Goal: Transaction & Acquisition: Subscribe to service/newsletter

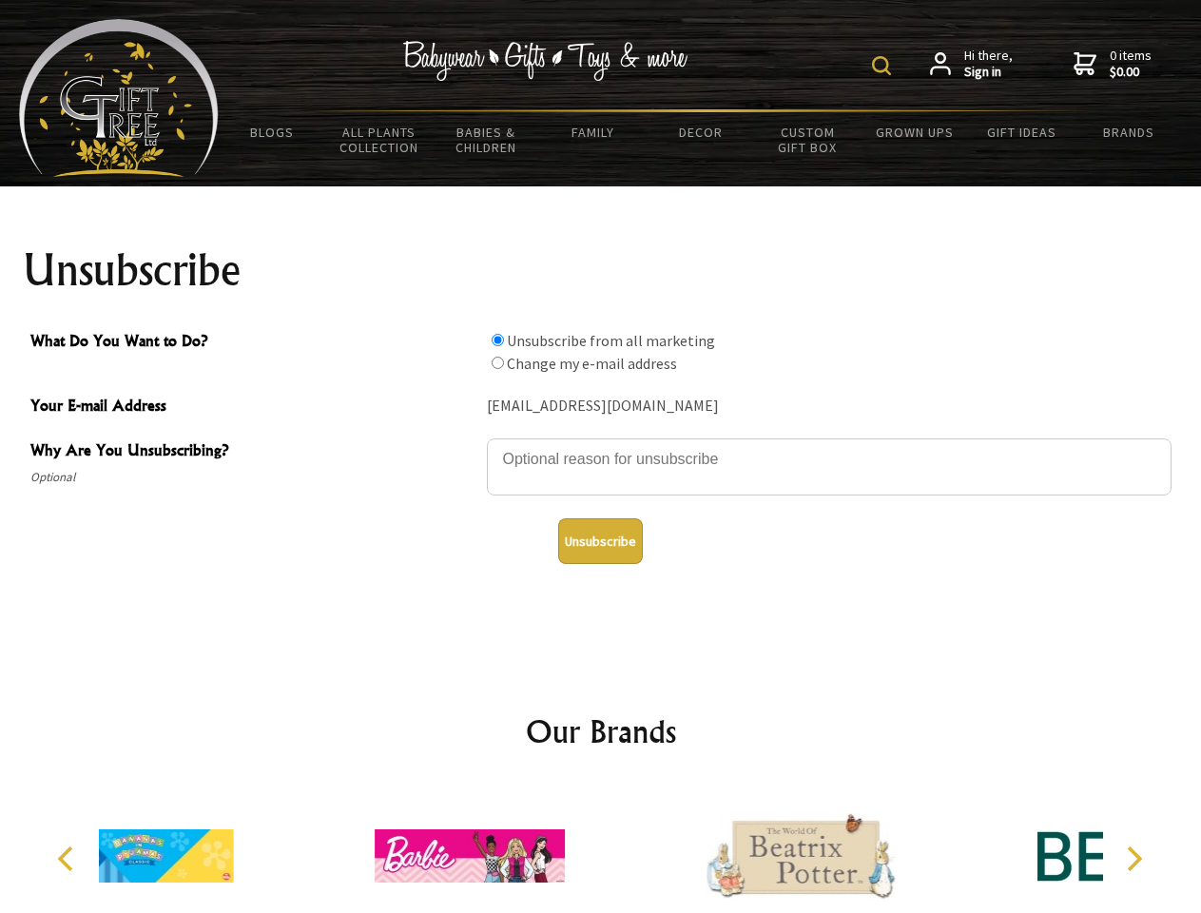
click at [884, 66] on img at bounding box center [881, 65] width 19 height 19
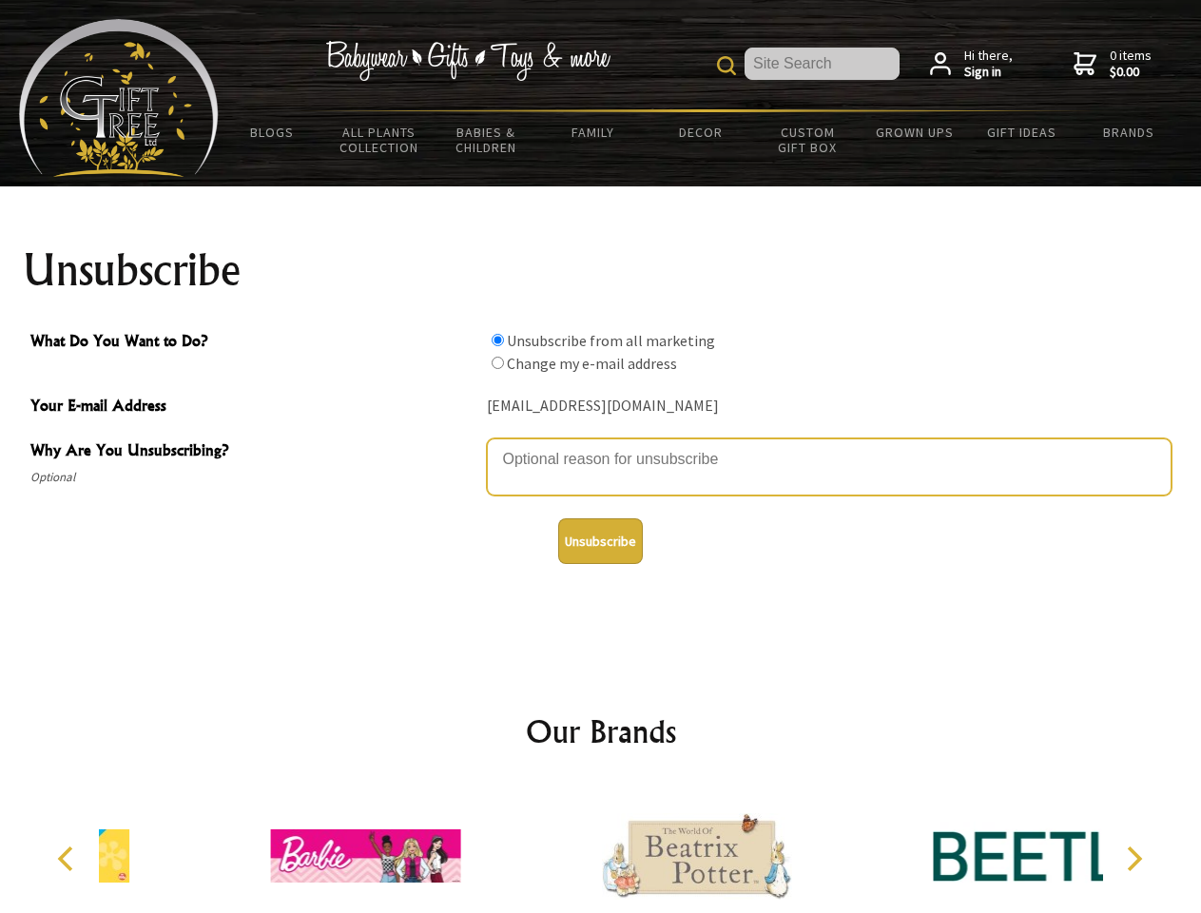
click at [601, 445] on textarea "Why Are You Unsubscribing?" at bounding box center [829, 466] width 684 height 57
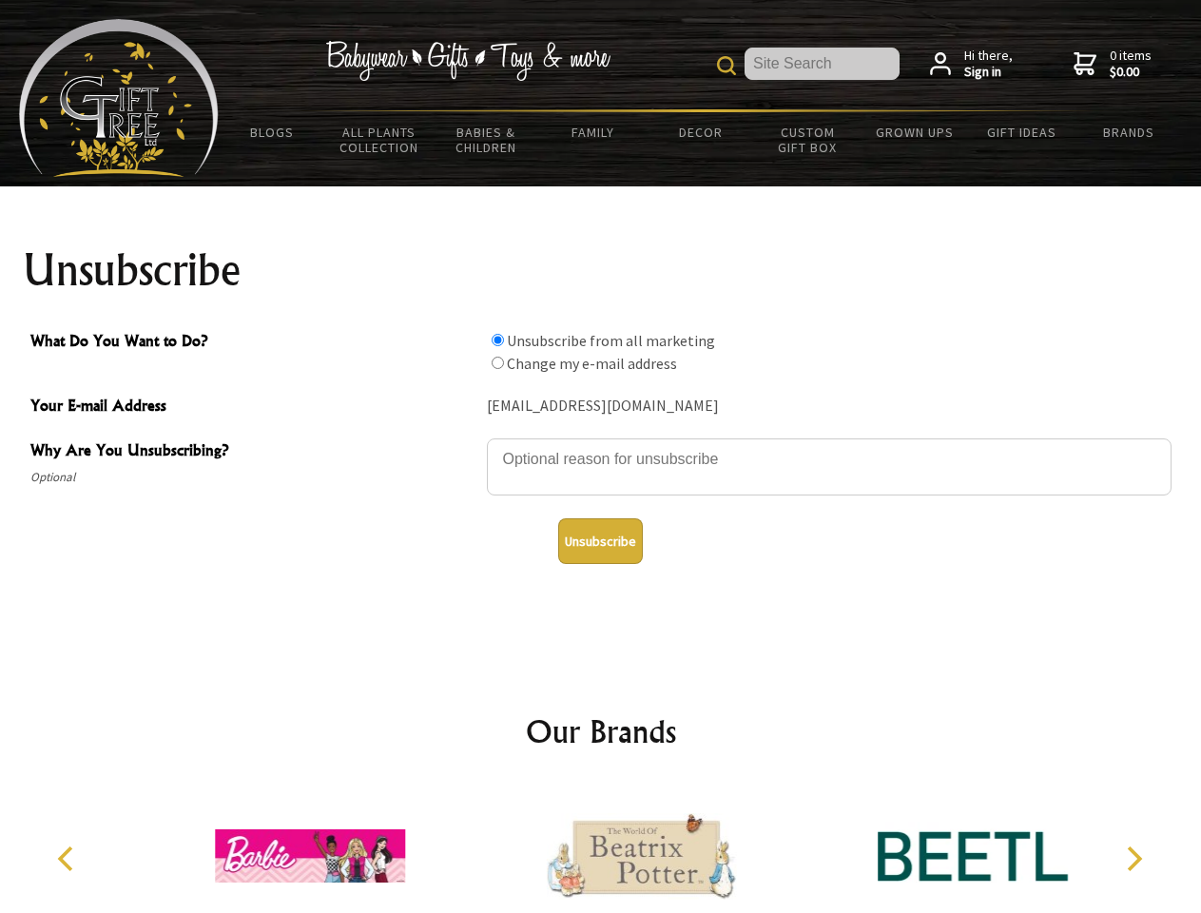
click at [497, 339] on input "What Do You Want to Do?" at bounding box center [497, 340] width 12 height 12
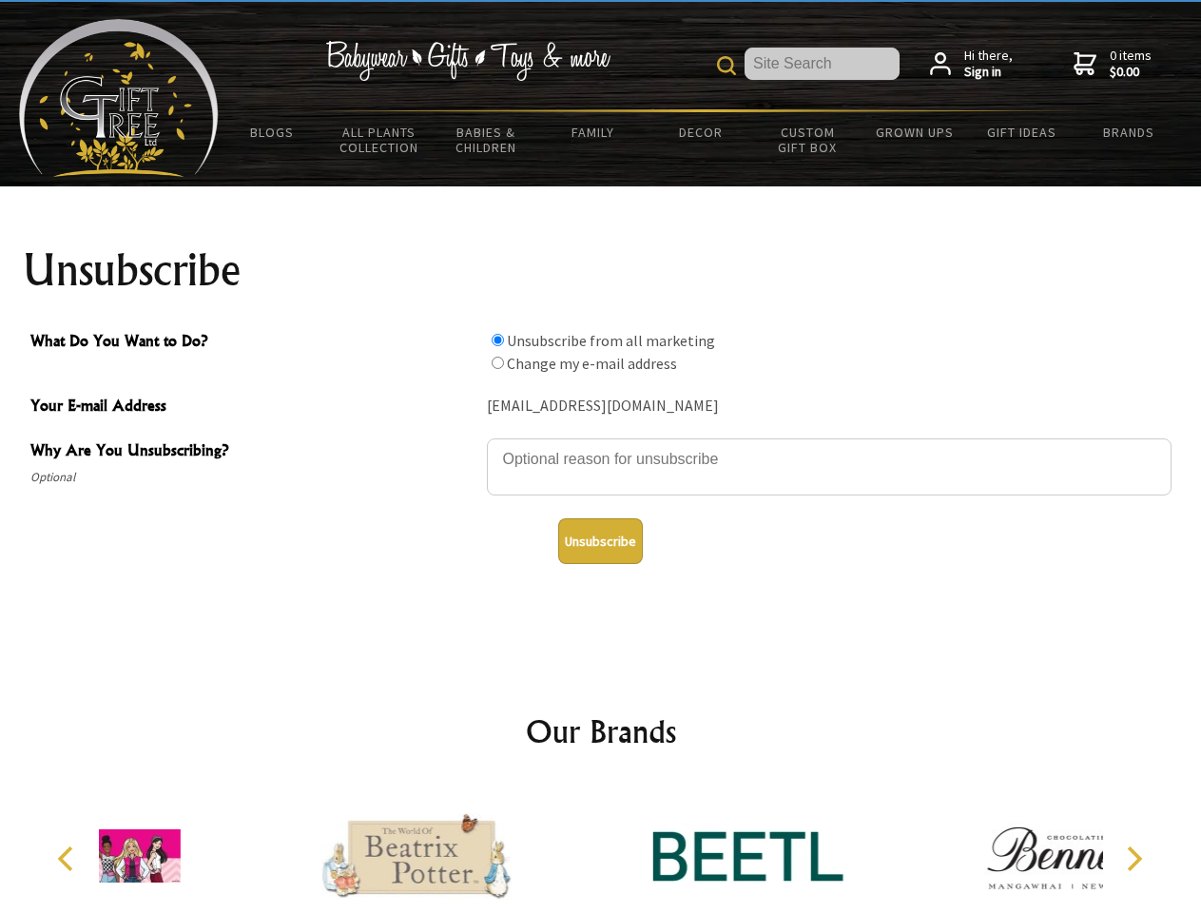
click at [497, 362] on input "What Do You Want to Do?" at bounding box center [497, 362] width 12 height 12
radio input "true"
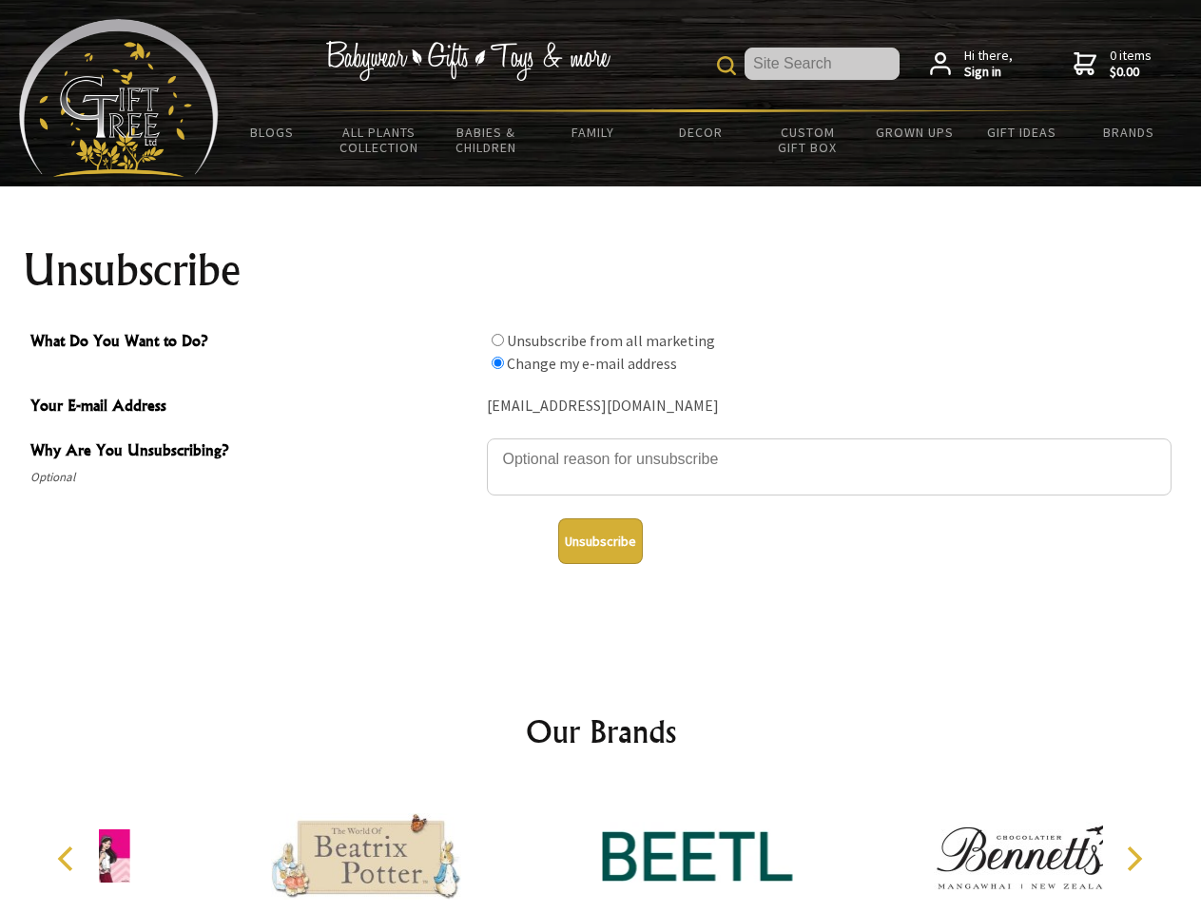
click at [600, 541] on button "Unsubscribe" at bounding box center [600, 541] width 85 height 46
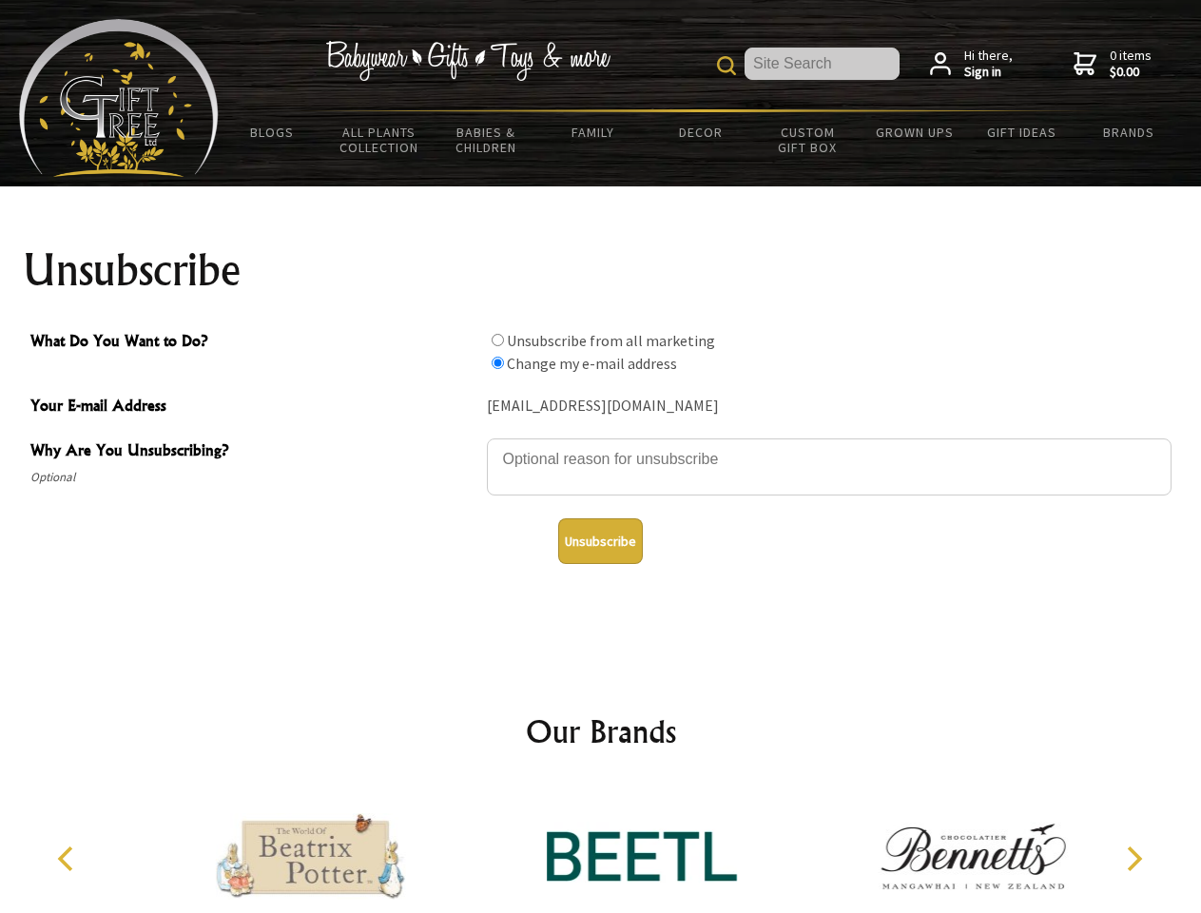
click at [601, 848] on img at bounding box center [642, 855] width 190 height 143
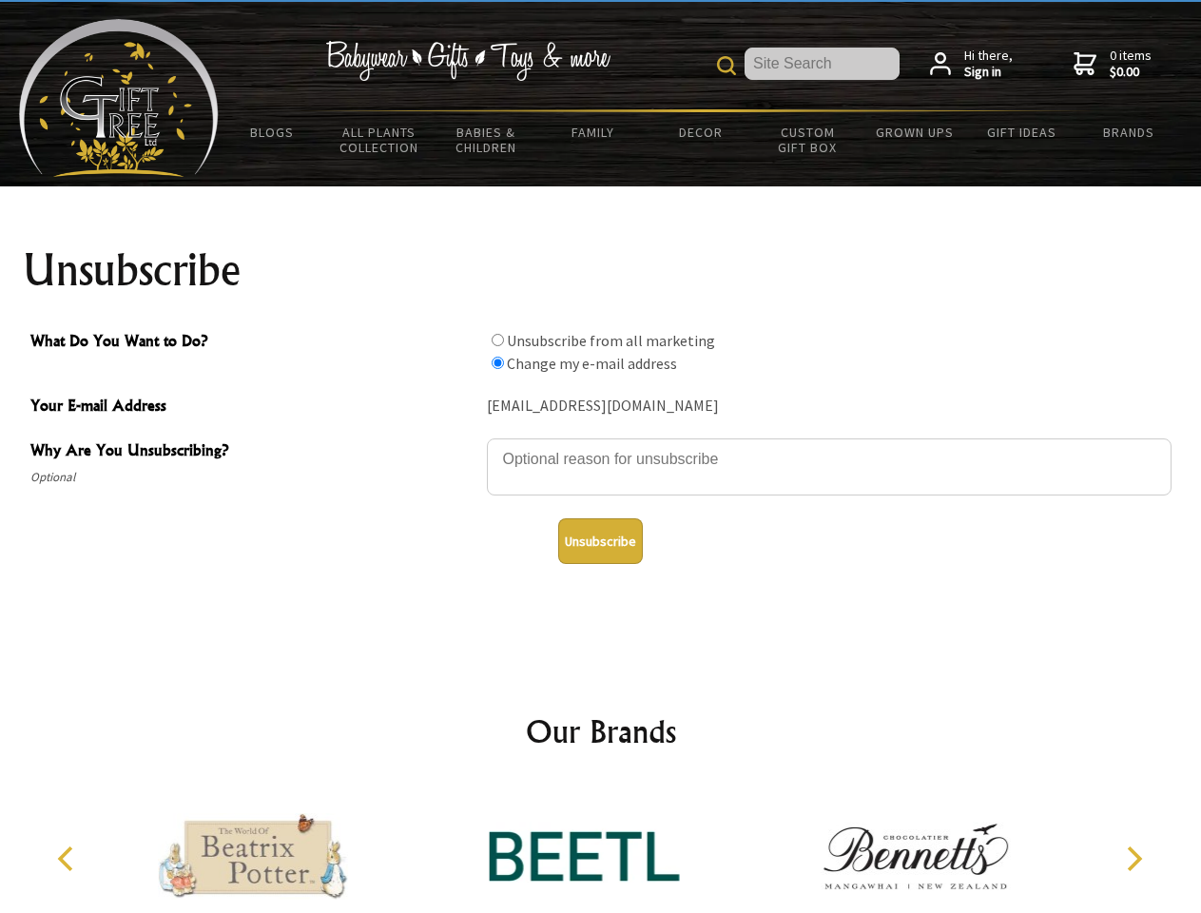
click at [68, 858] on icon "Previous" at bounding box center [67, 858] width 25 height 25
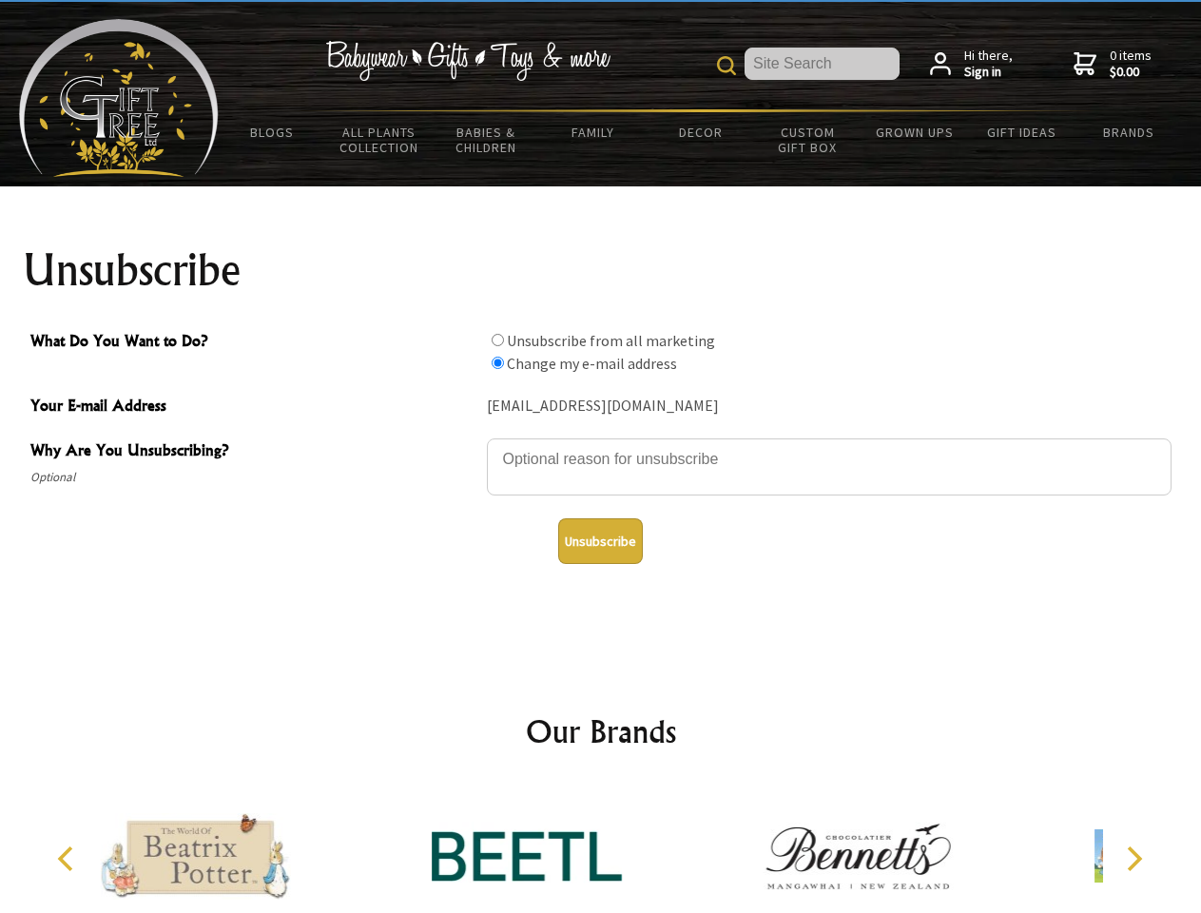
click at [1133, 858] on icon "Next" at bounding box center [1132, 858] width 25 height 25
